Goal: Communication & Community: Answer question/provide support

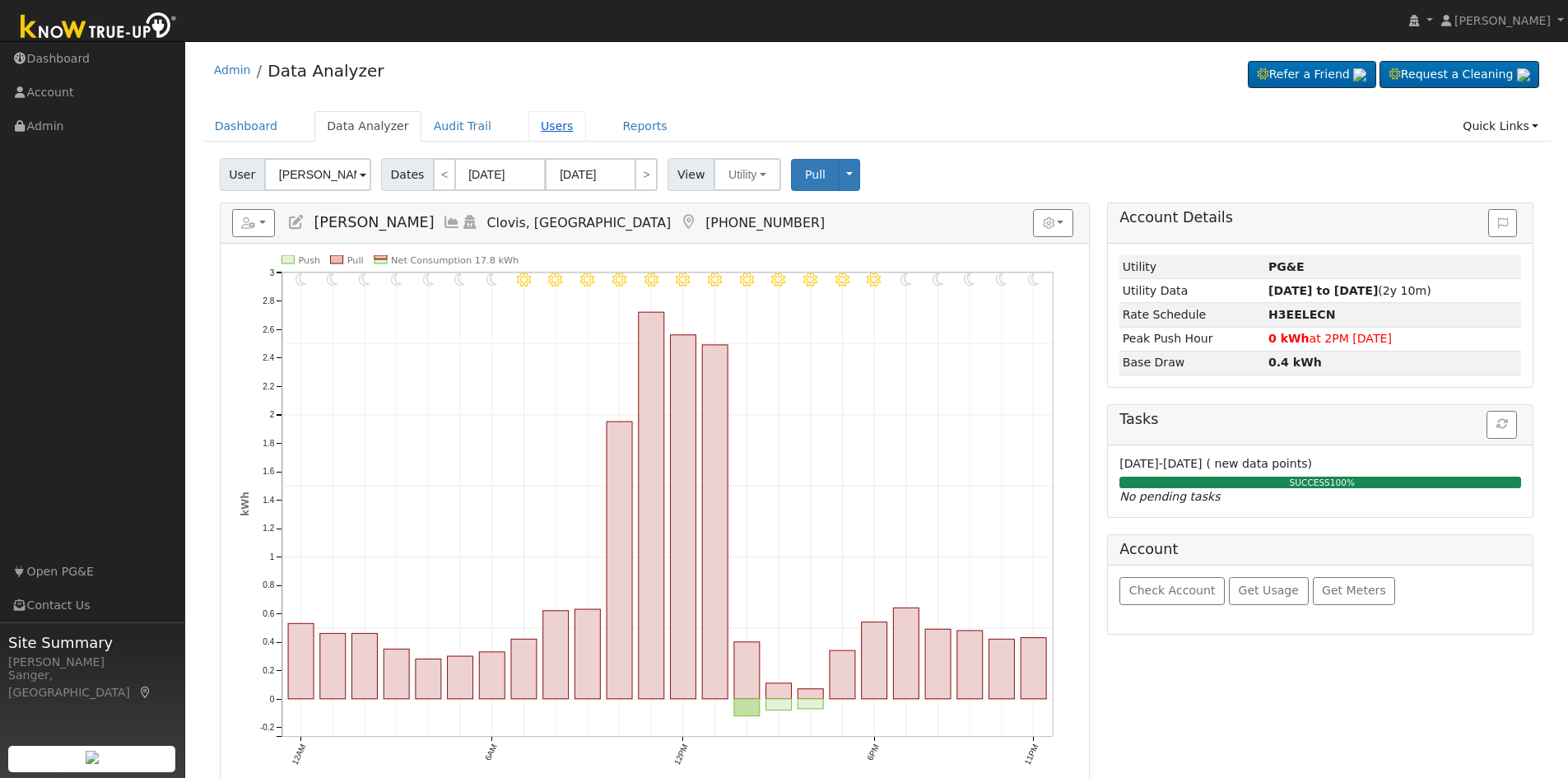
click at [529, 127] on link "Users" at bounding box center [557, 126] width 58 height 31
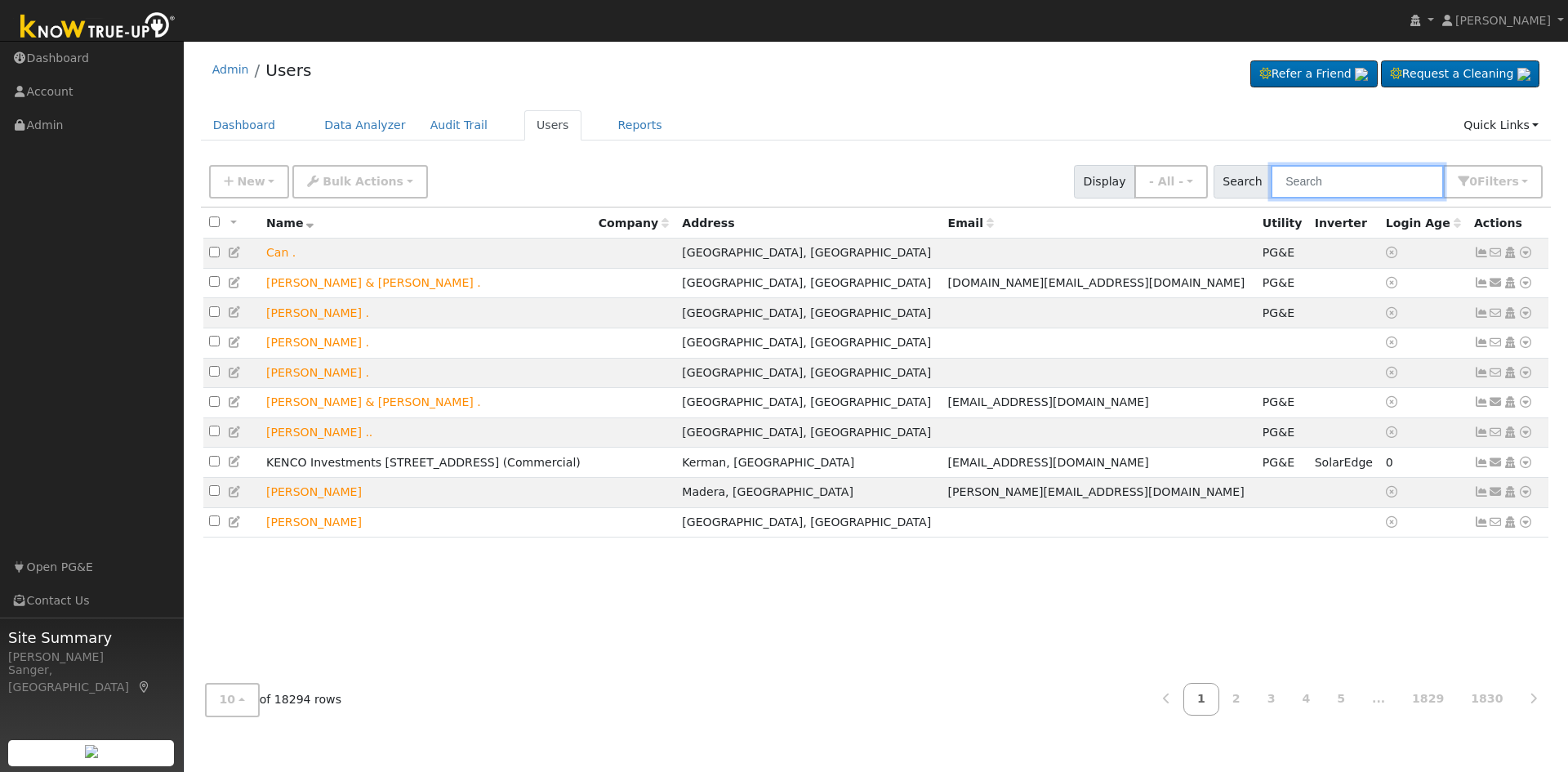
click at [1334, 189] on input "text" at bounding box center [1357, 182] width 173 height 34
paste input "[PERSON_NAME]"
type input "[PERSON_NAME]"
click at [1304, 180] on input "text" at bounding box center [1357, 182] width 173 height 34
paste input "William and Laura Moore"
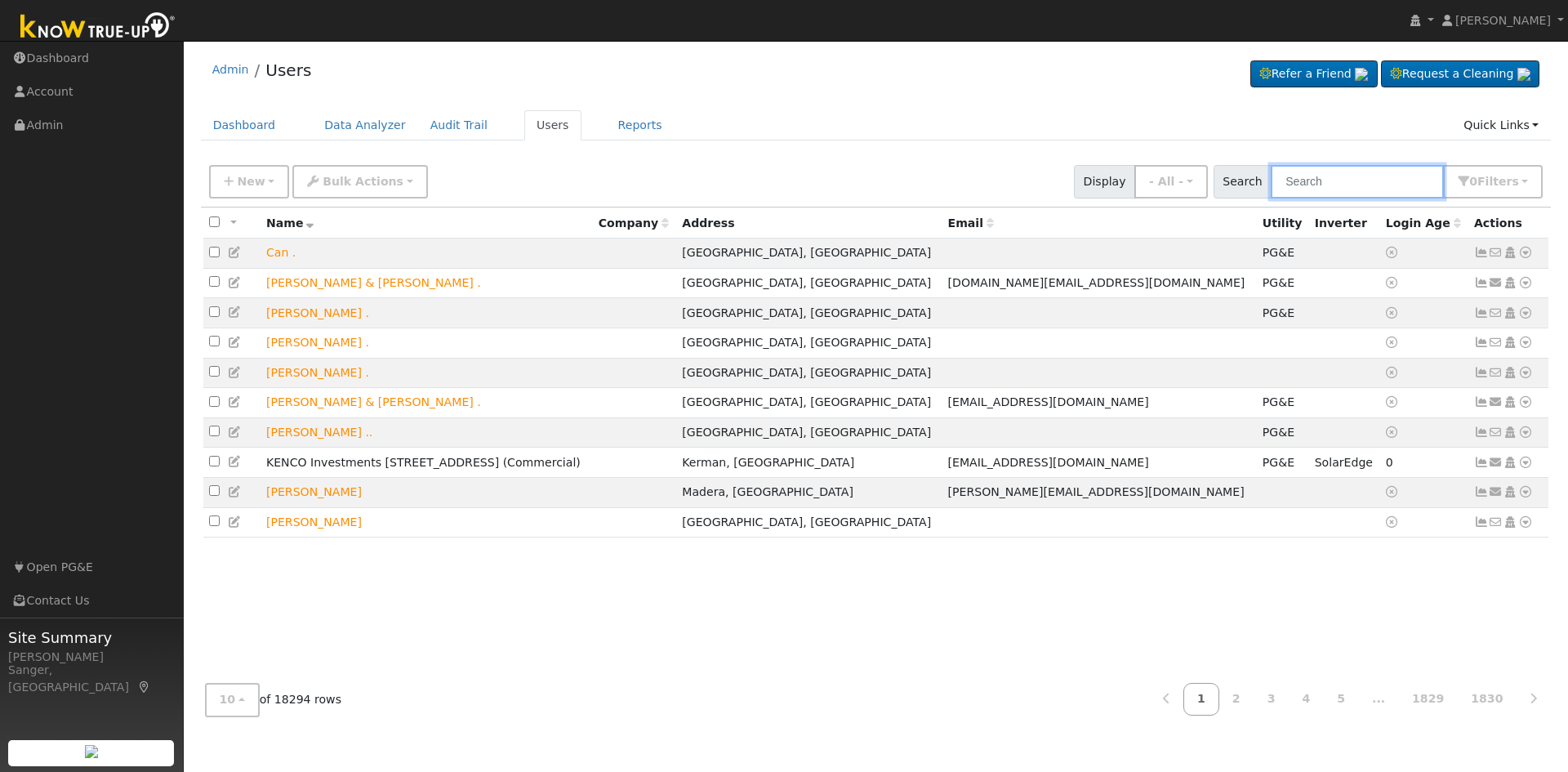
type input "William and Laura Moore"
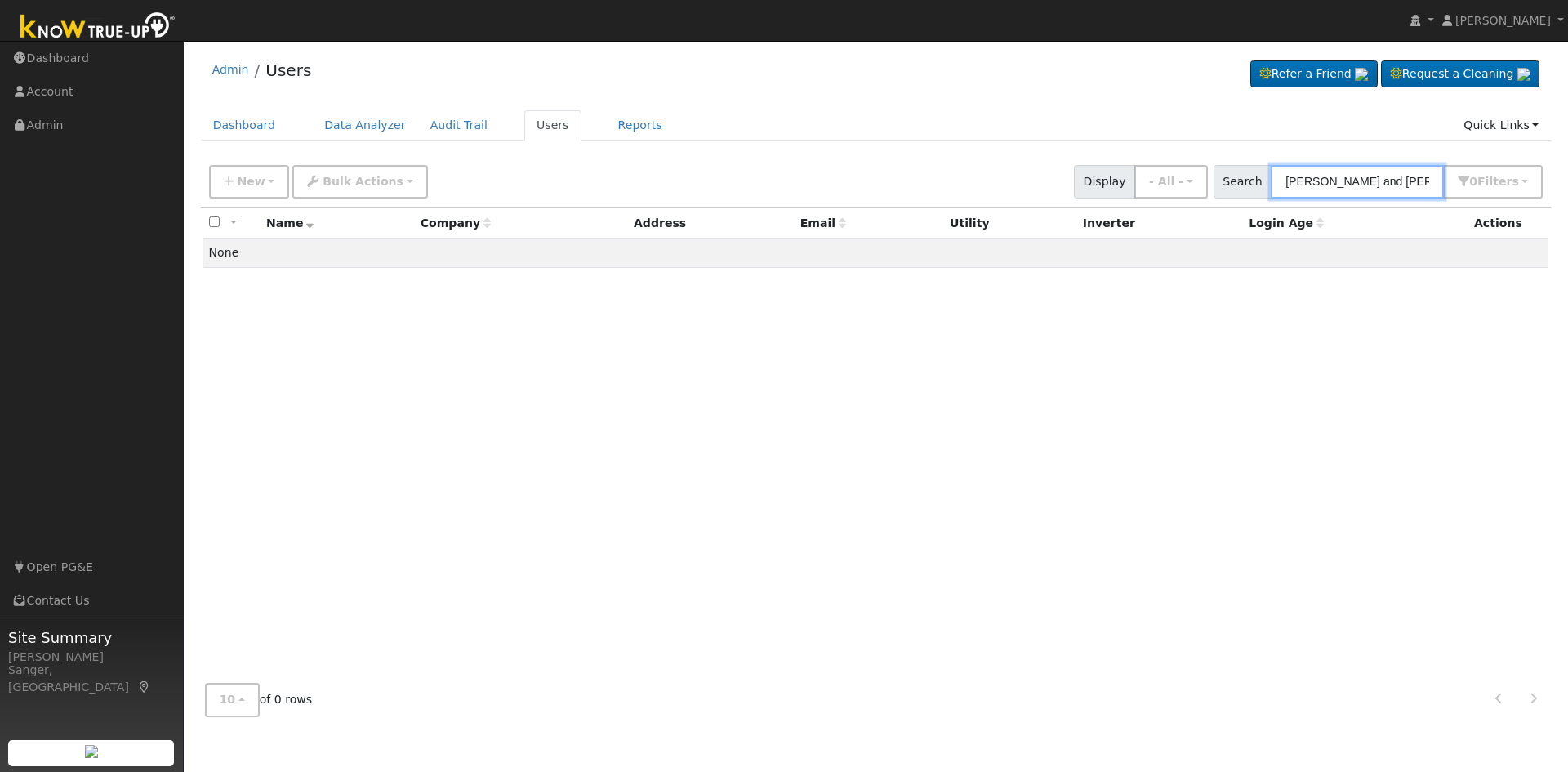
drag, startPoint x: 1426, startPoint y: 183, endPoint x: 1254, endPoint y: 183, distance: 172.0
click at [1254, 183] on div "Search William and Laura Moore 0 Filter s My accounts Role Show - All - Show Le…" at bounding box center [1378, 182] width 330 height 34
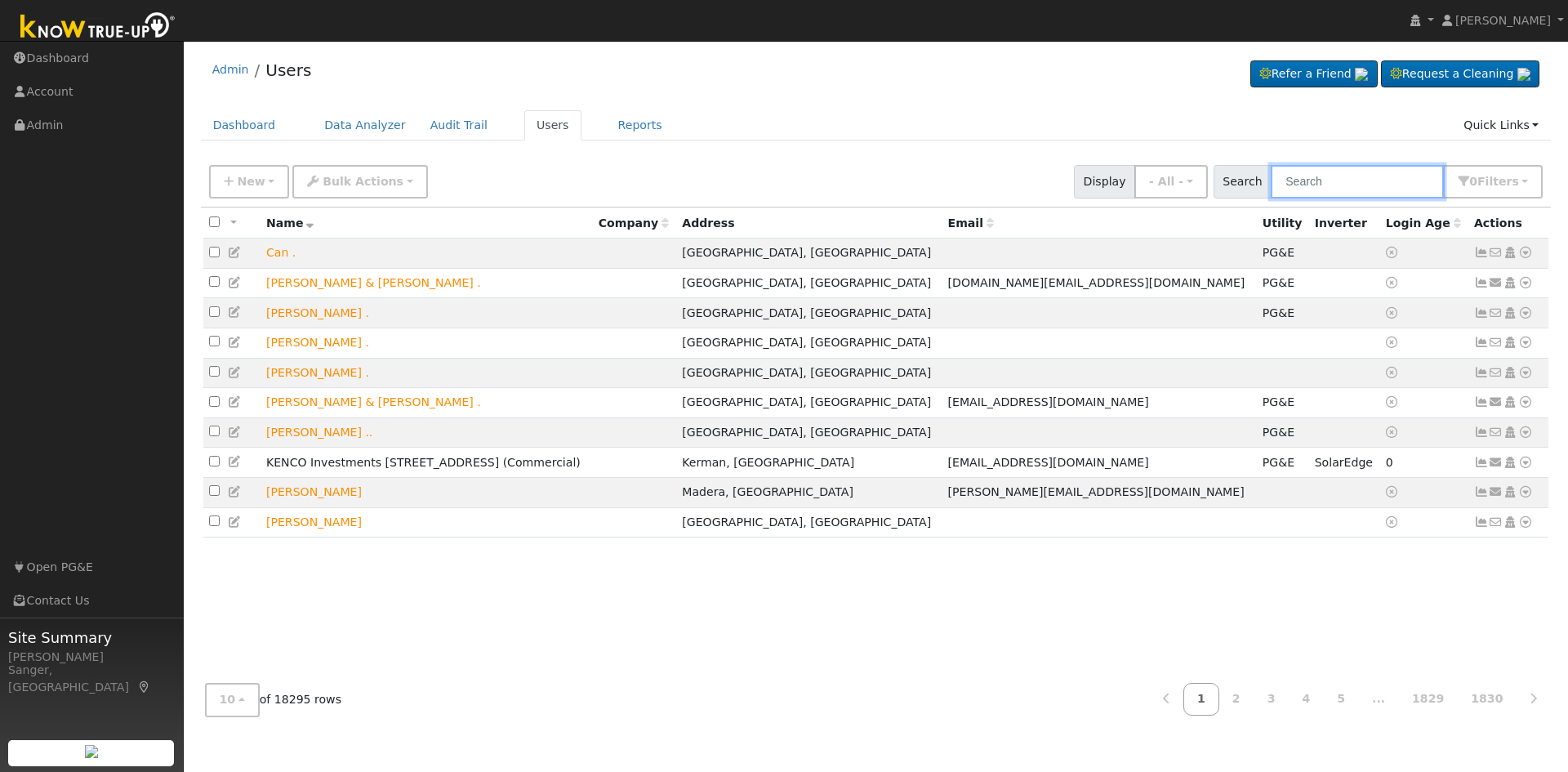
click at [1369, 181] on input "text" at bounding box center [1357, 182] width 173 height 34
paste input "[PERSON_NAME]"
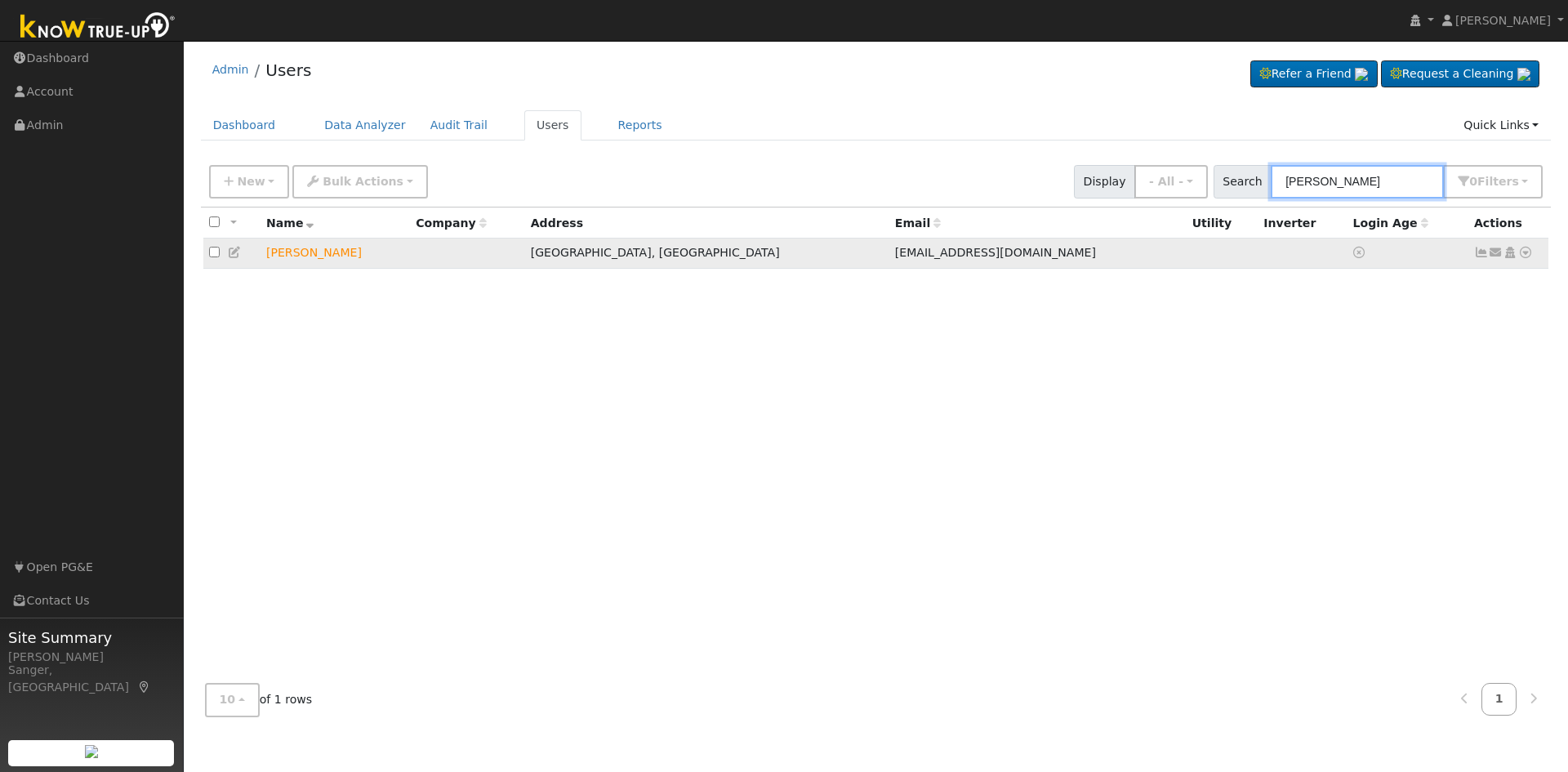
type input "[PERSON_NAME]"
click at [1497, 258] on icon at bounding box center [1495, 253] width 14 height 12
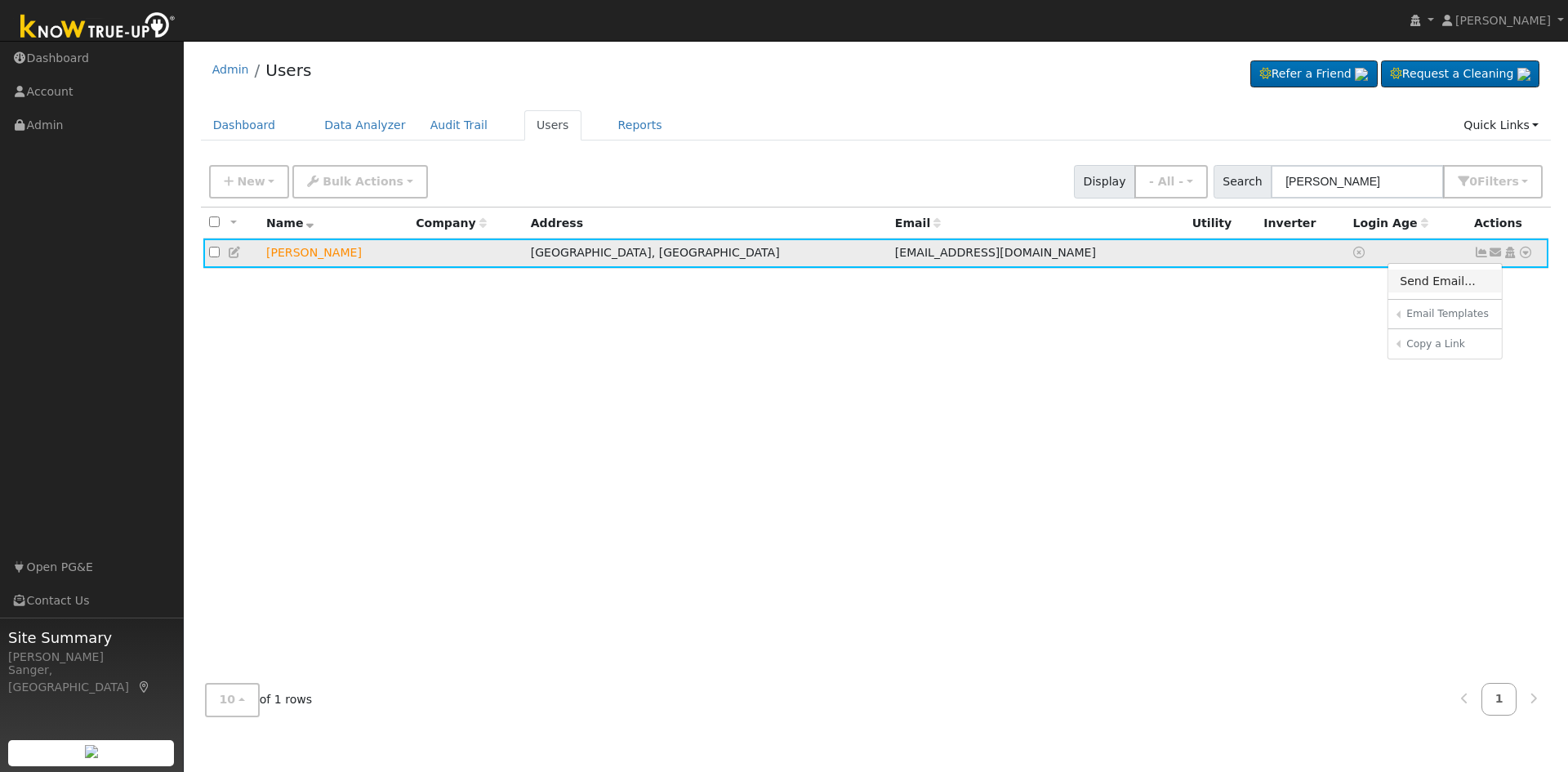
click at [1445, 285] on link "Send Email..." at bounding box center [1445, 281] width 113 height 23
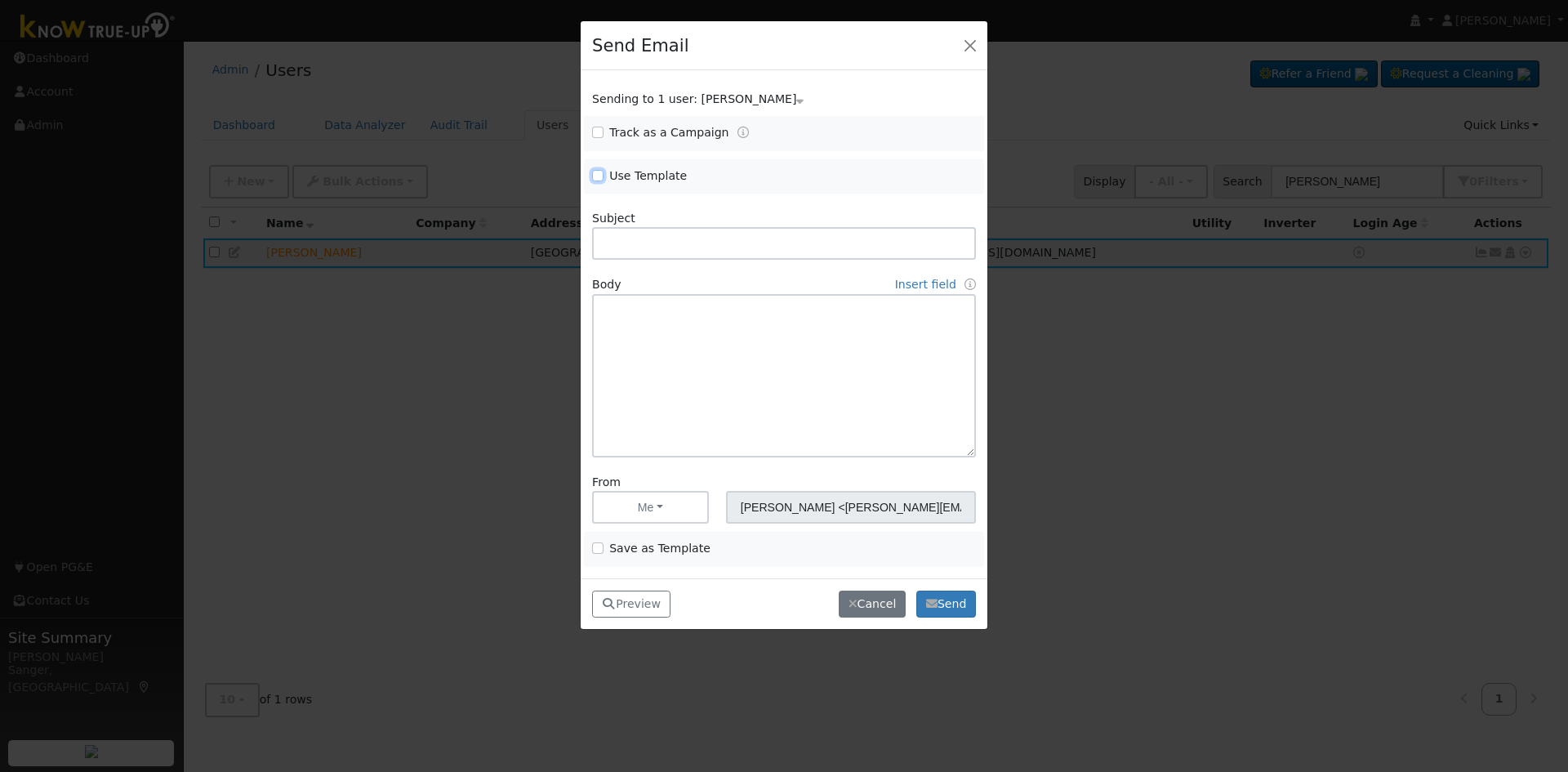
click at [598, 176] on input "Use Template" at bounding box center [598, 176] width 12 height 12
checkbox input "true"
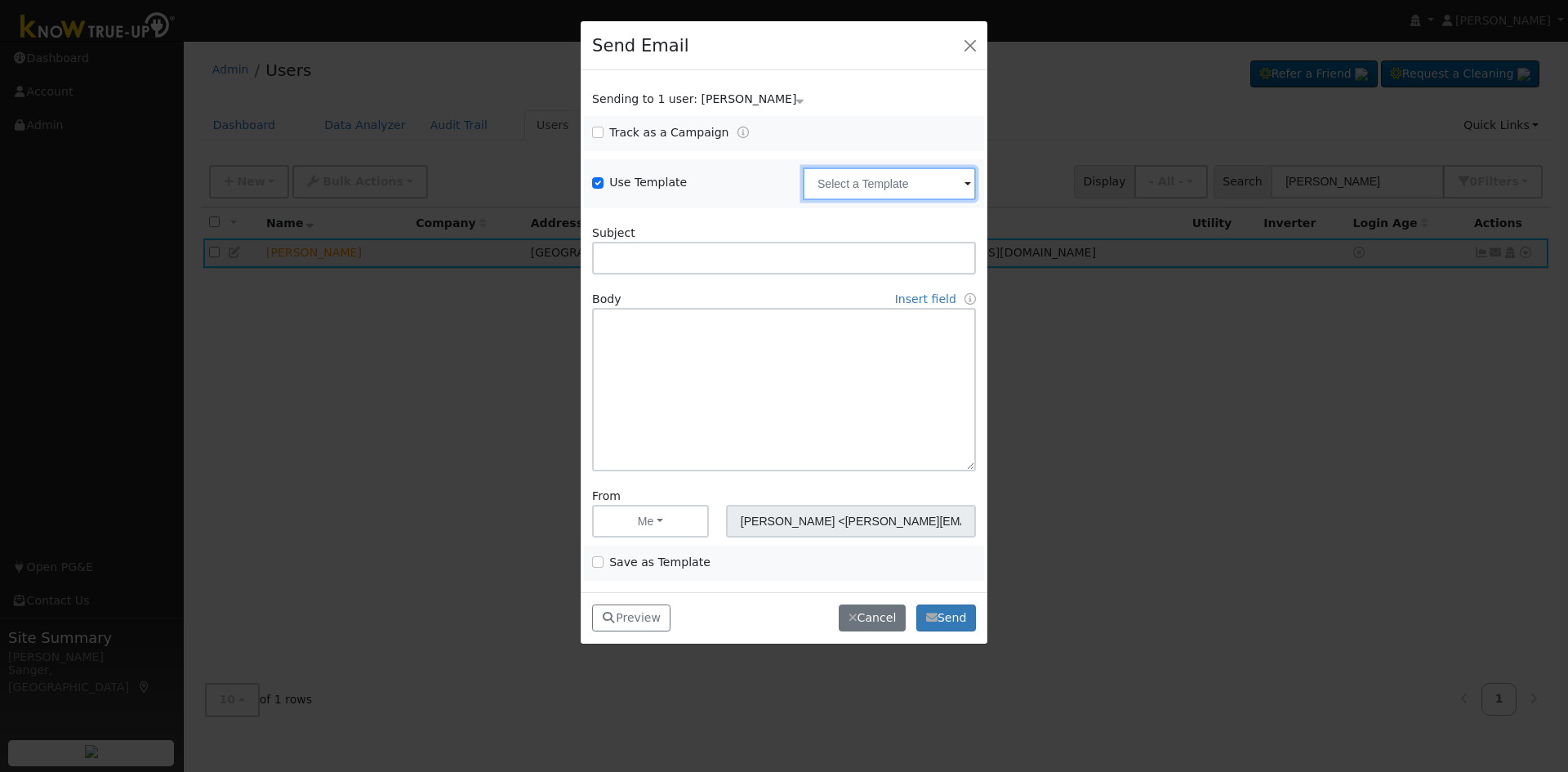
click at [826, 191] on input "text" at bounding box center [889, 183] width 173 height 33
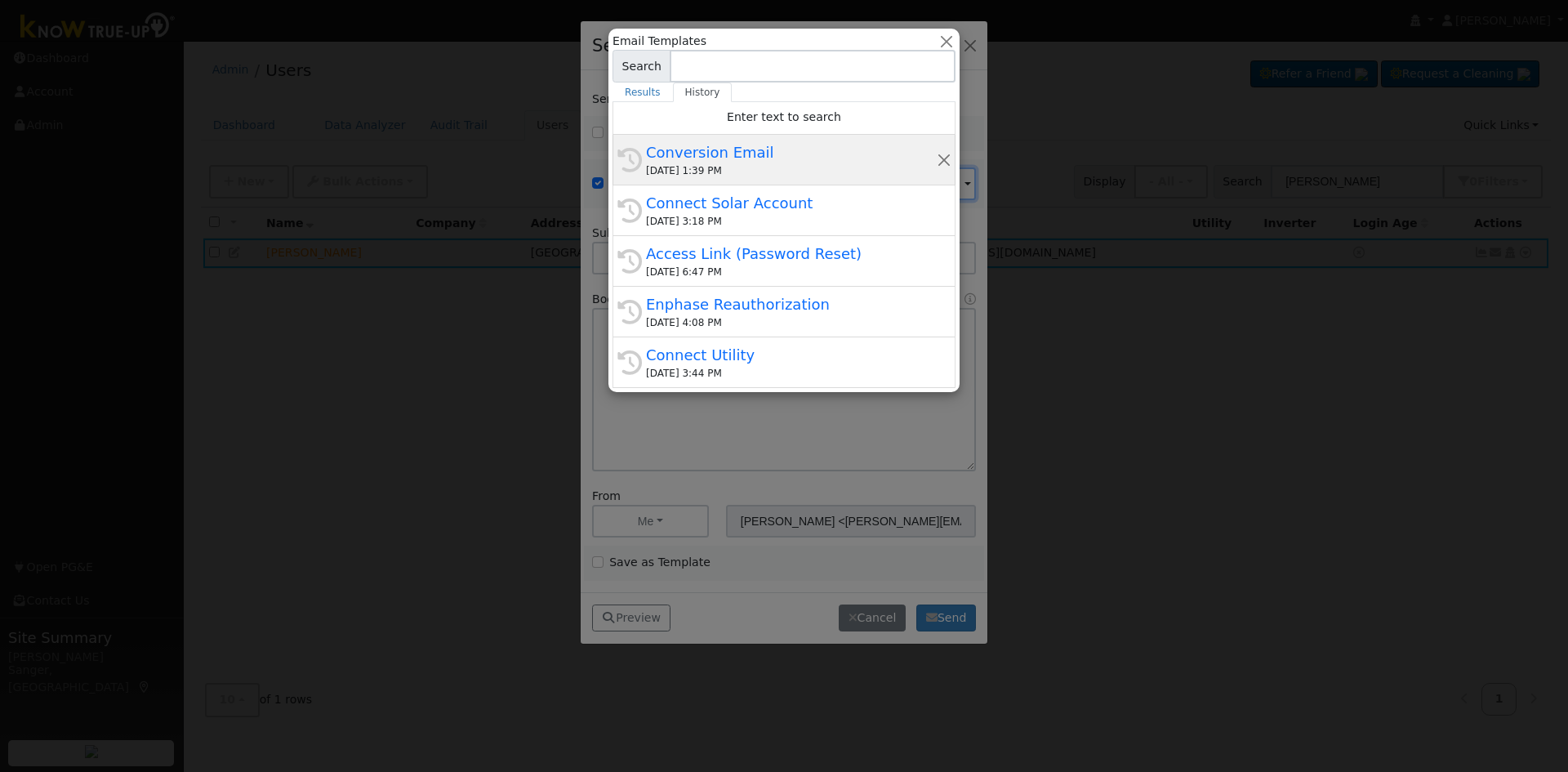
click at [762, 162] on div "Conversion Email" at bounding box center [791, 152] width 291 height 22
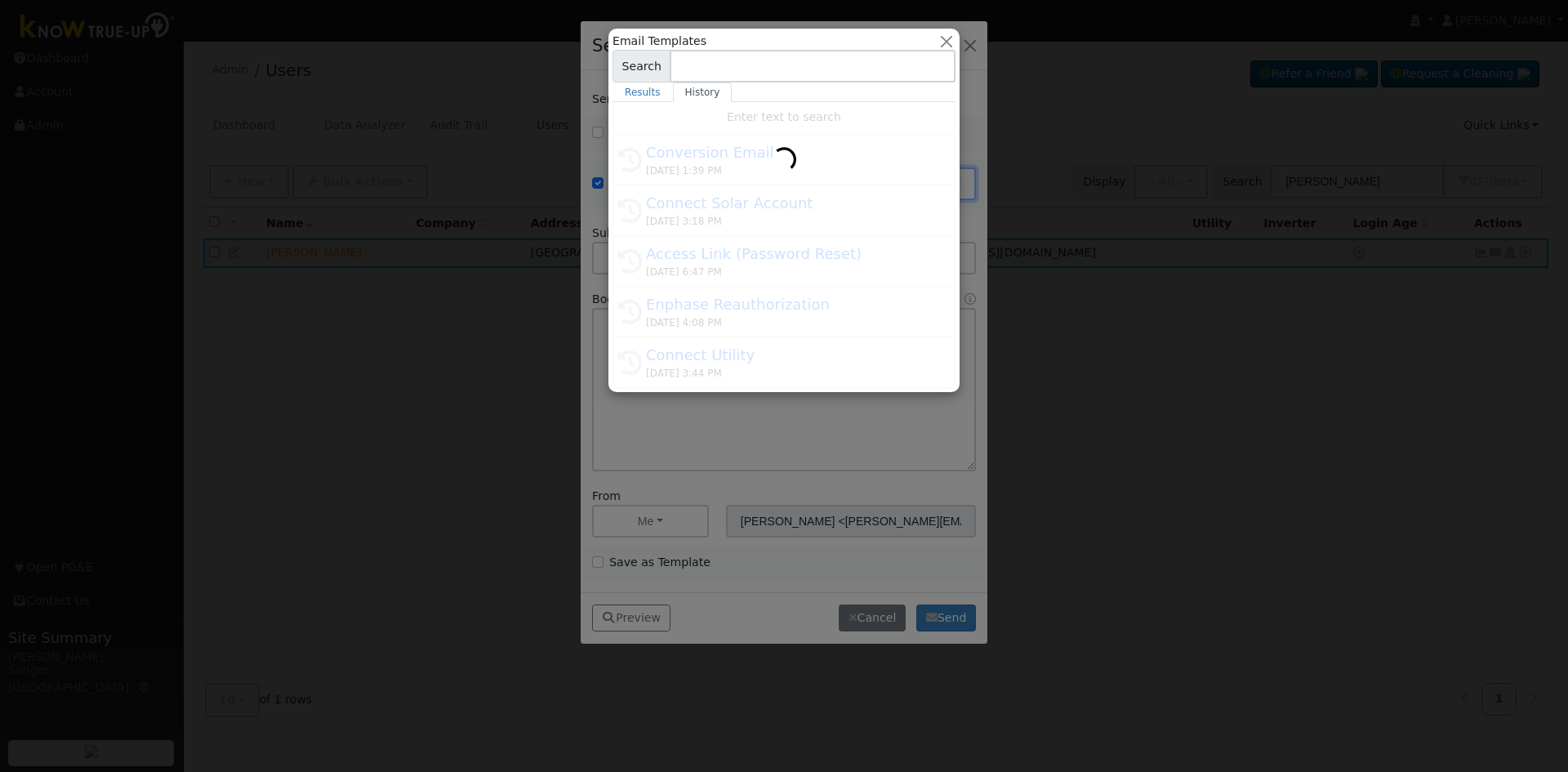
type input "Conversion Email"
type input "Connect Your Utility Account"
type textarea "Dear {user_fname}, The first step is to connect your electric utility account. …"
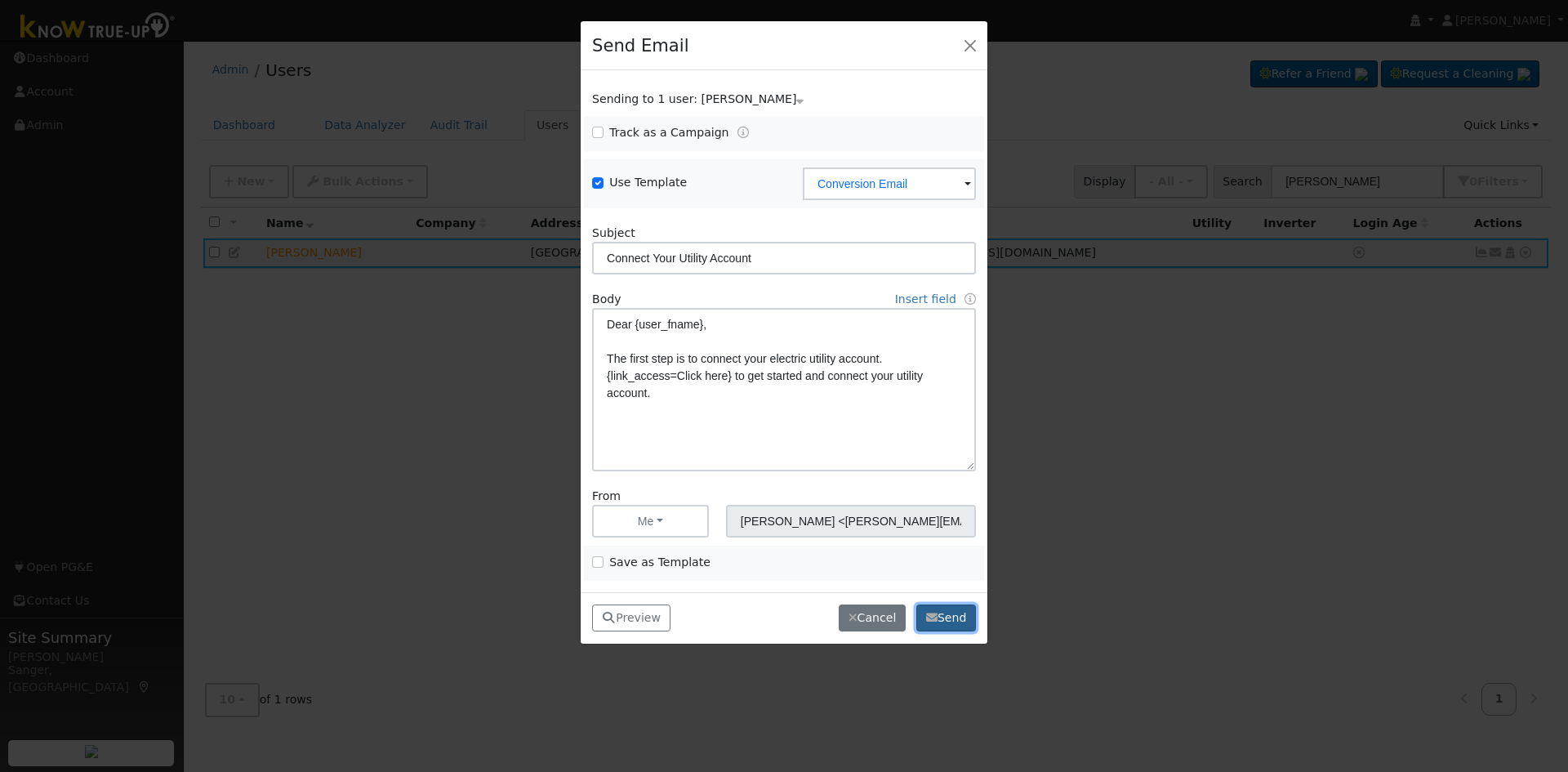
click at [956, 620] on button "Send" at bounding box center [946, 618] width 60 height 28
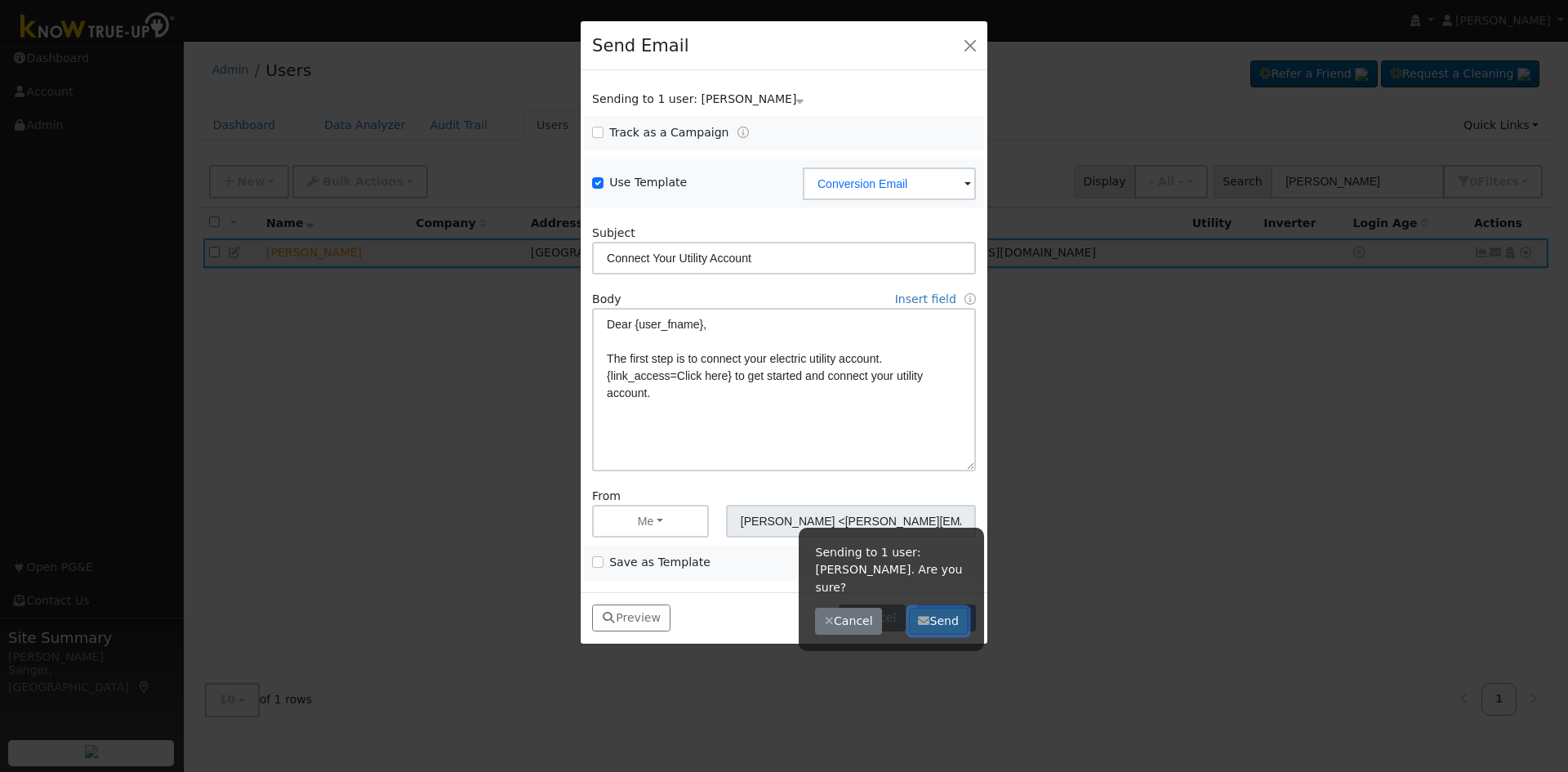
click at [953, 608] on button "Send" at bounding box center [938, 621] width 60 height 28
